Goal: Transaction & Acquisition: Book appointment/travel/reservation

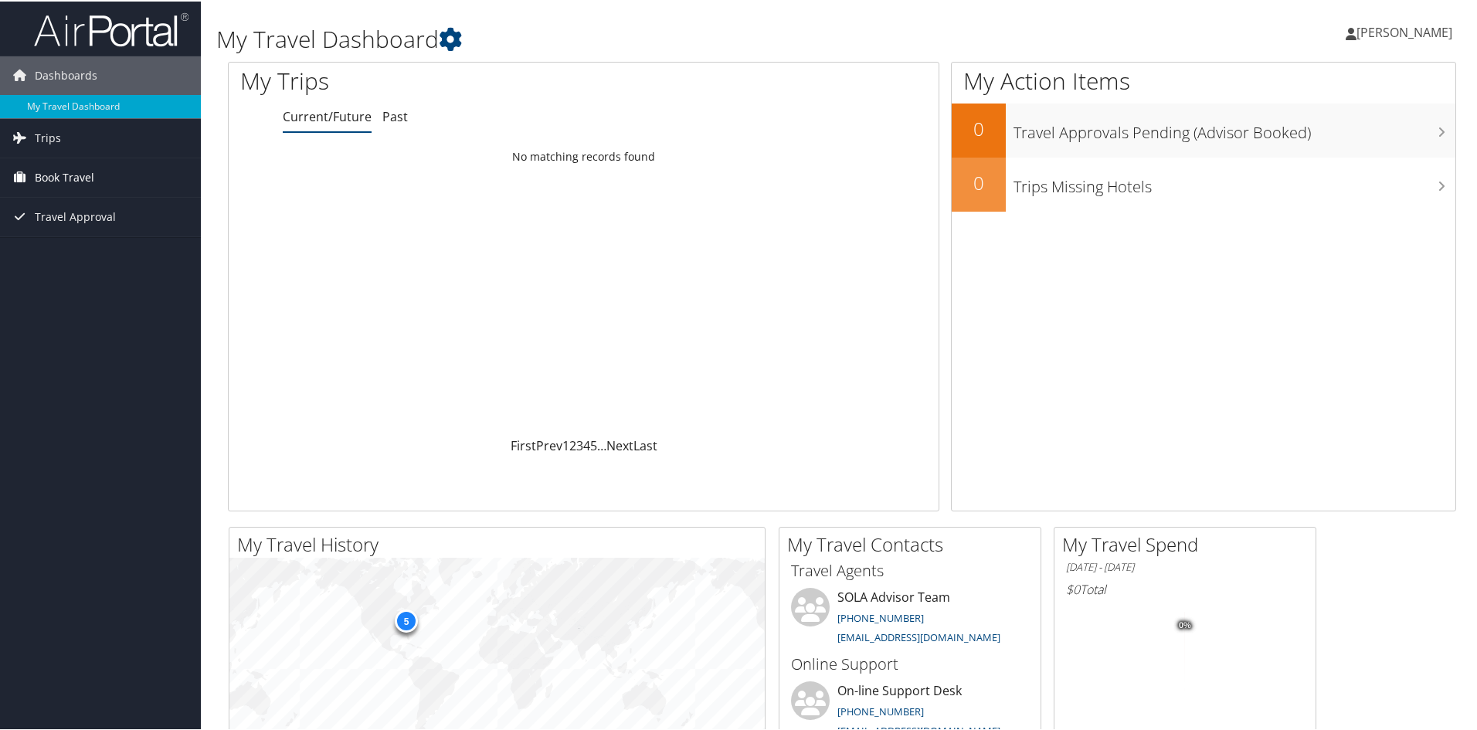
click at [107, 171] on link "Book Travel" at bounding box center [100, 176] width 201 height 39
click at [100, 233] on link "Book/Manage Online Trips" at bounding box center [100, 230] width 201 height 23
click at [117, 230] on link "Book/Manage Online Trips" at bounding box center [100, 230] width 201 height 23
